Goal: Transaction & Acquisition: Purchase product/service

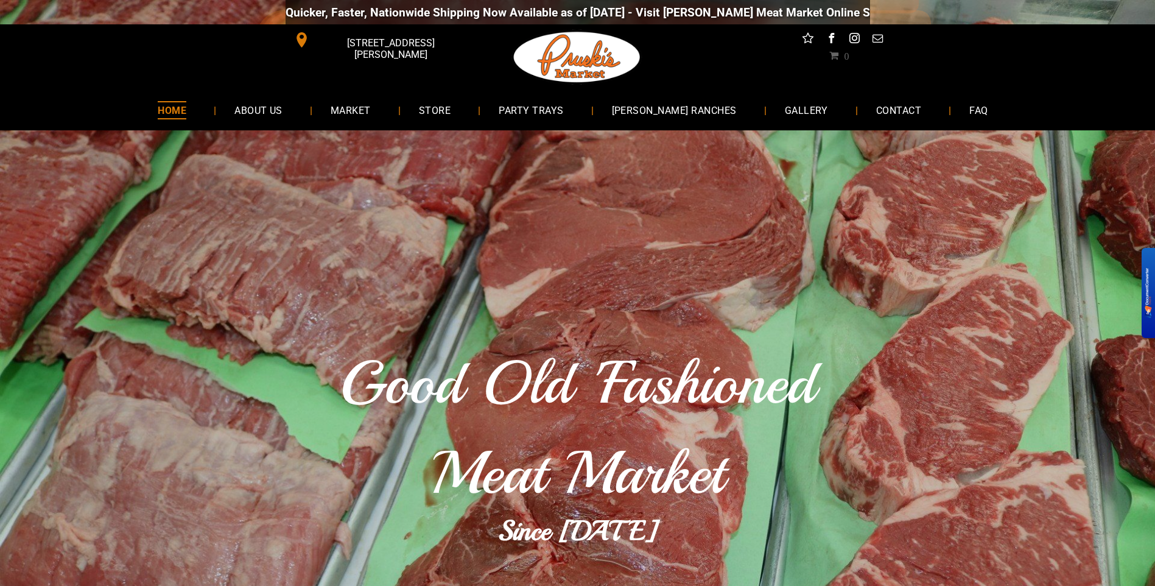
click at [451, 115] on span "STORE" at bounding box center [435, 110] width 32 height 18
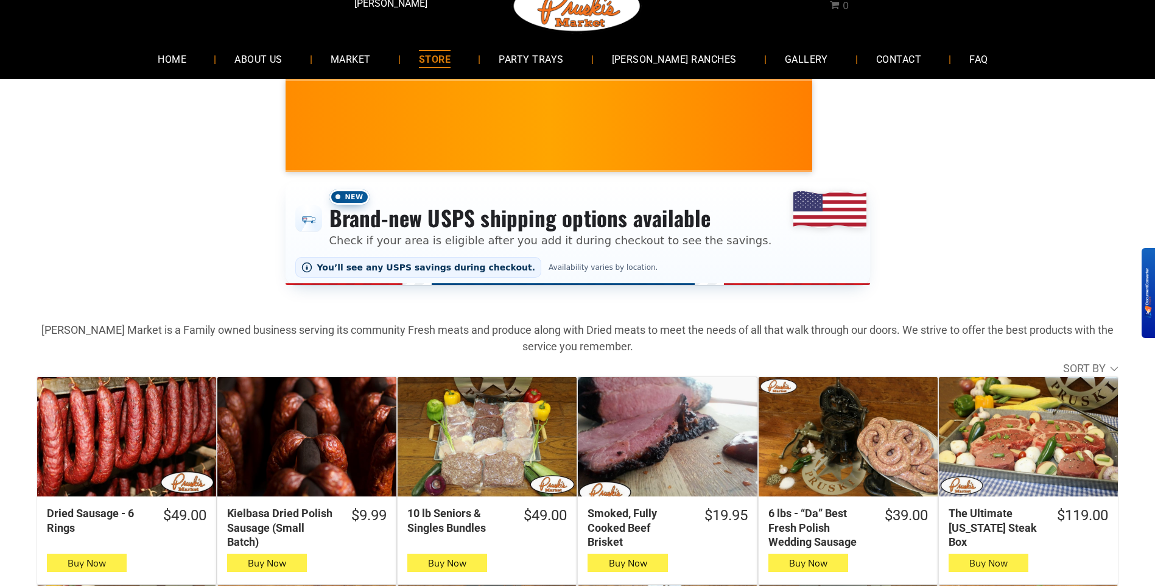
scroll to position [122, 0]
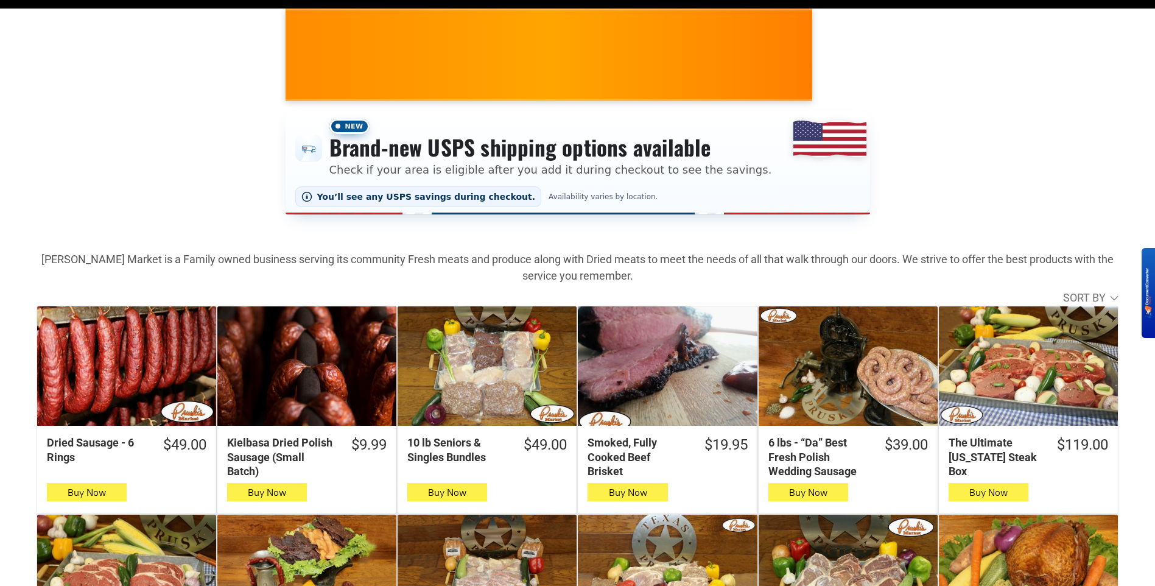
click at [1041, 390] on div "The Ultimate Texas Steak Box" at bounding box center [1028, 365] width 179 height 119
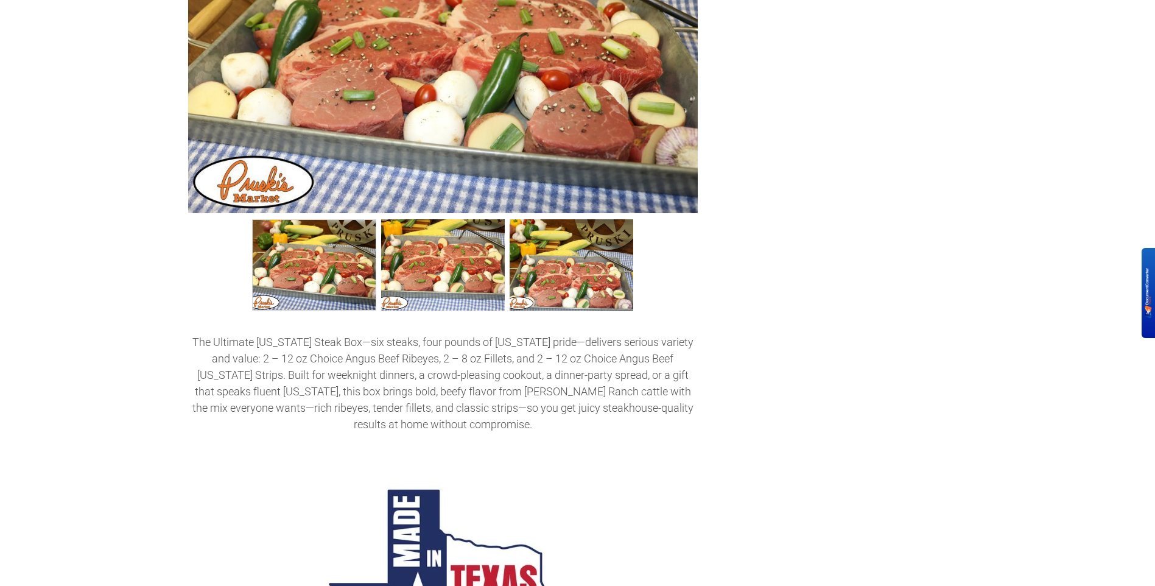
scroll to position [609, 0]
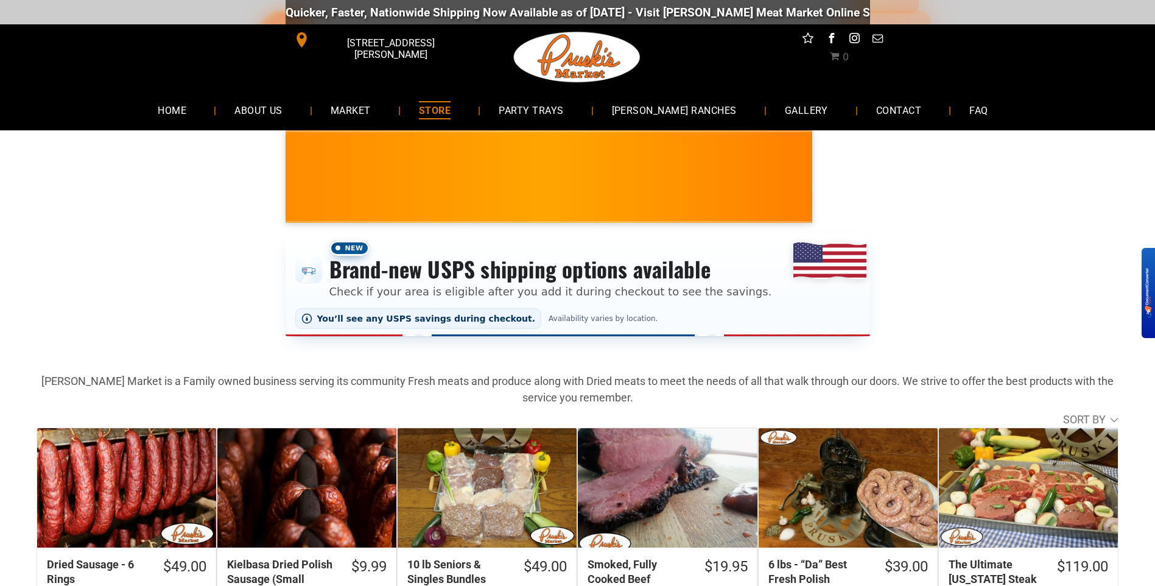
click at [283, 111] on span "ABOUT US" at bounding box center [258, 110] width 48 height 18
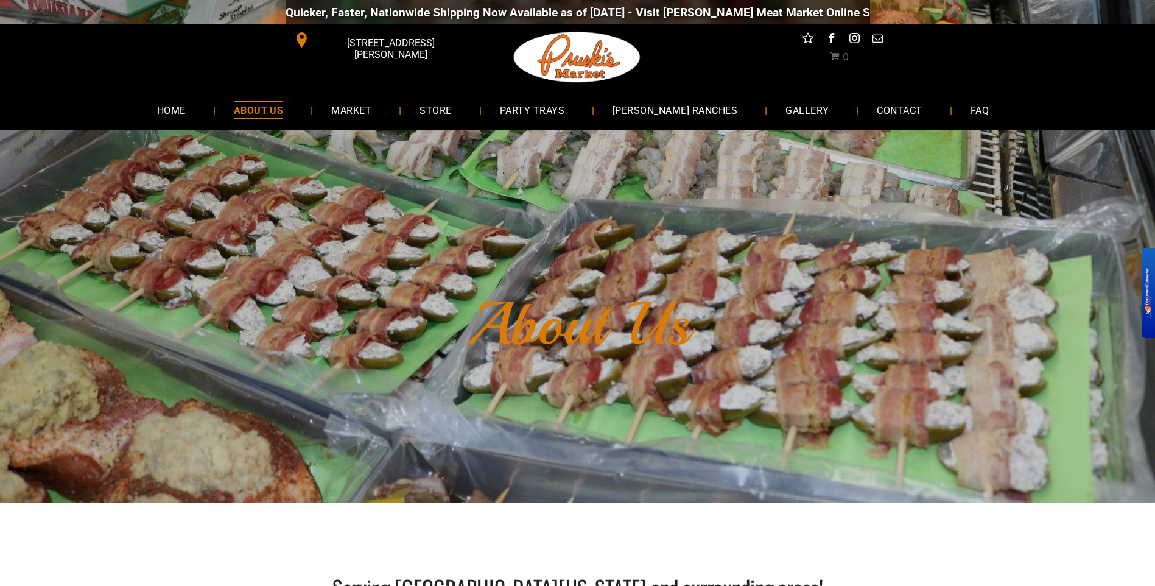
click at [451, 112] on span "STORE" at bounding box center [436, 110] width 32 height 18
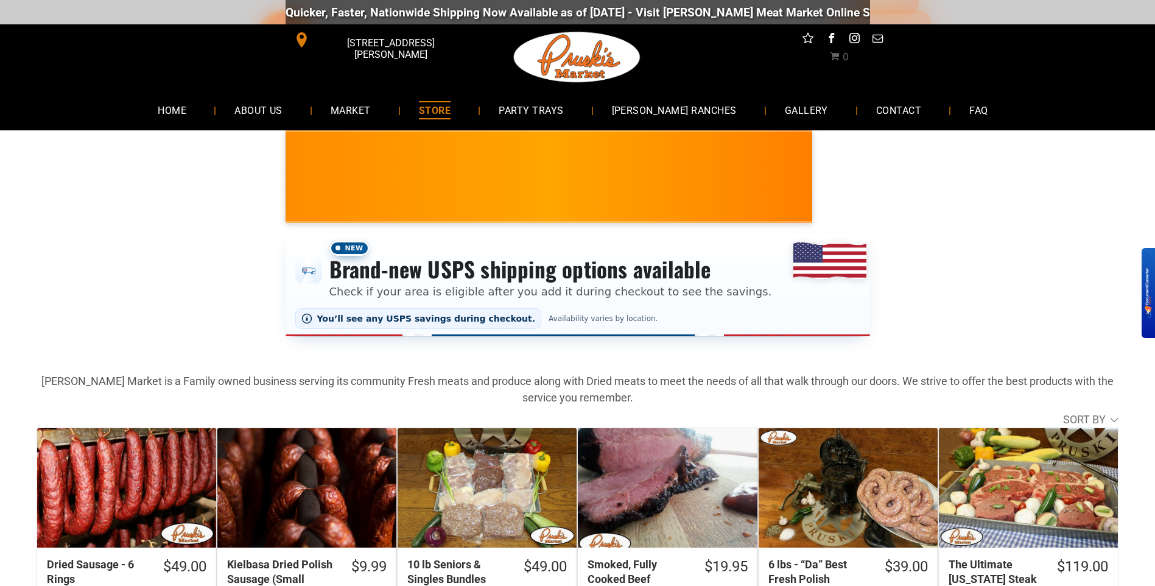
click at [666, 108] on span "[PERSON_NAME] RANCHES" at bounding box center [674, 110] width 125 height 18
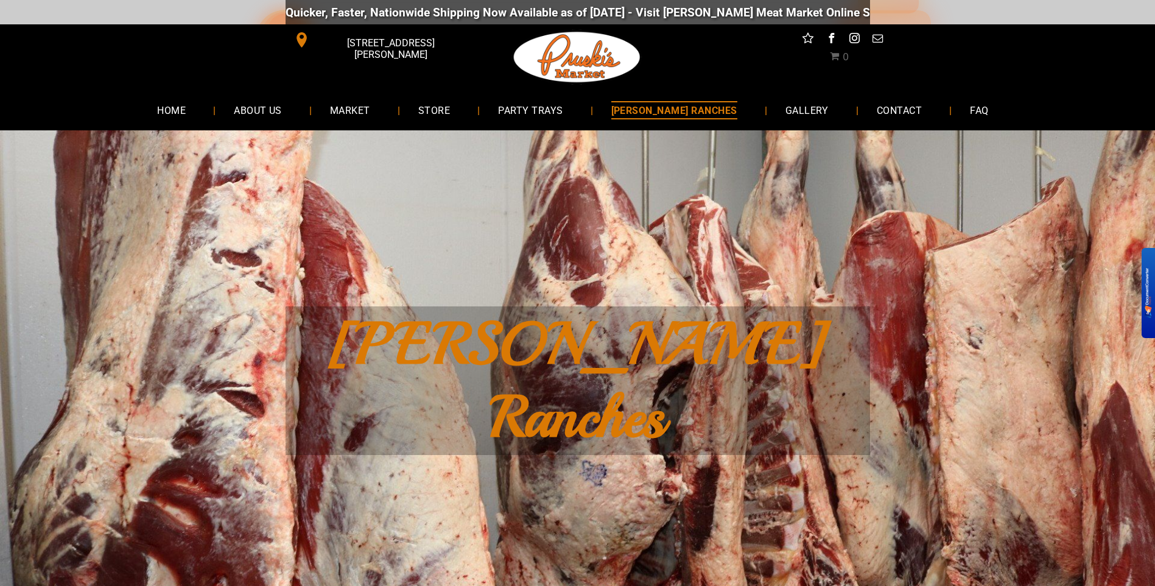
click at [549, 105] on span "PARTY TRAYS" at bounding box center [530, 110] width 65 height 18
click at [370, 115] on span "MARKET" at bounding box center [350, 110] width 40 height 18
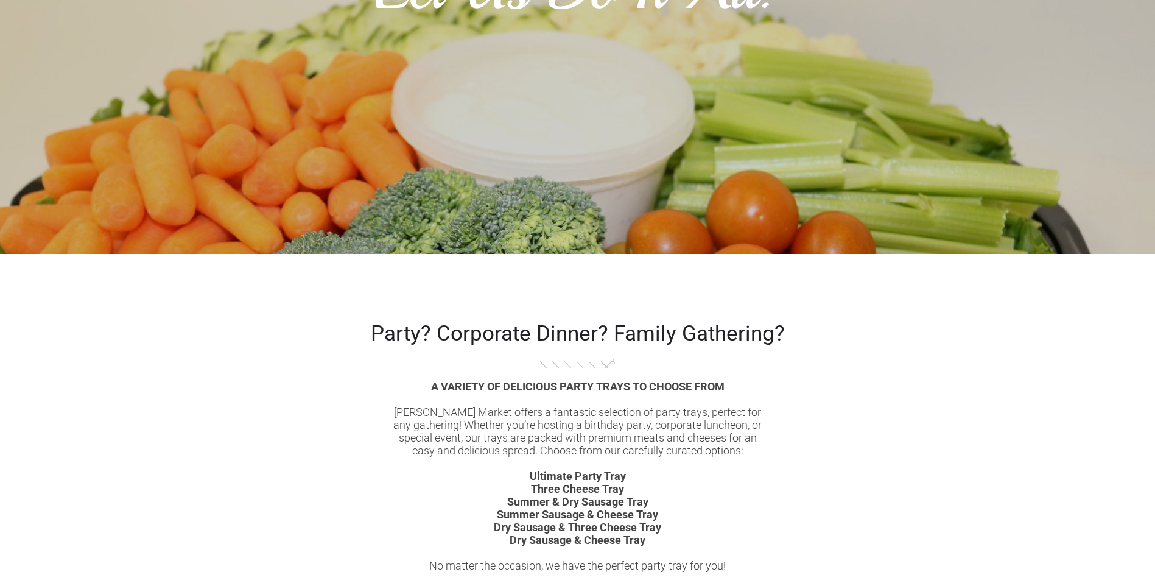
scroll to position [609, 0]
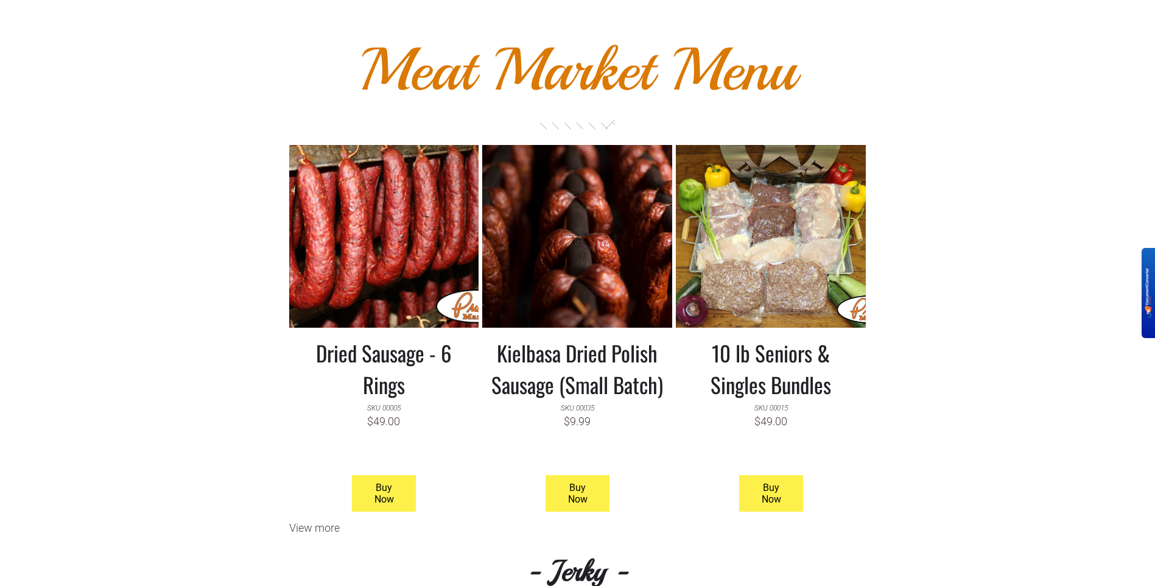
scroll to position [853, 0]
